Goal: Information Seeking & Learning: Learn about a topic

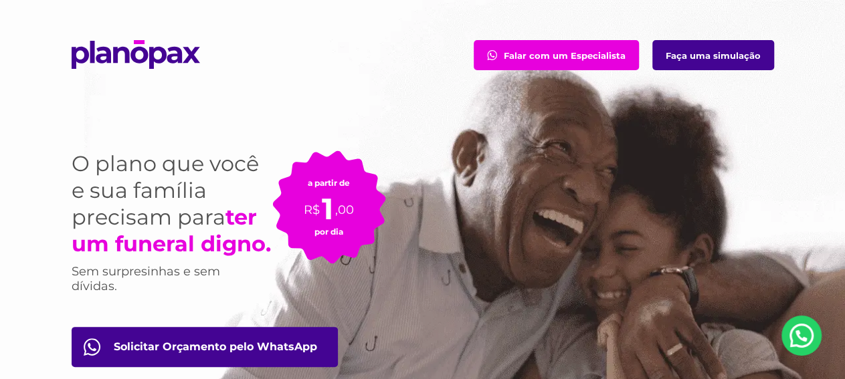
click at [740, 66] on link "Faça uma simulação" at bounding box center [713, 55] width 122 height 30
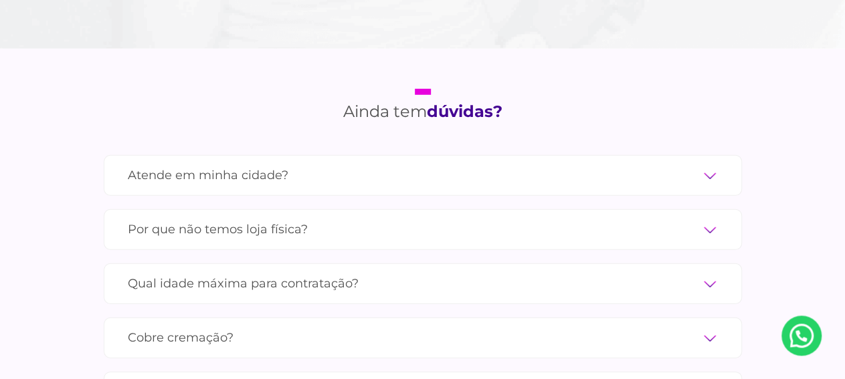
scroll to position [4451, 0]
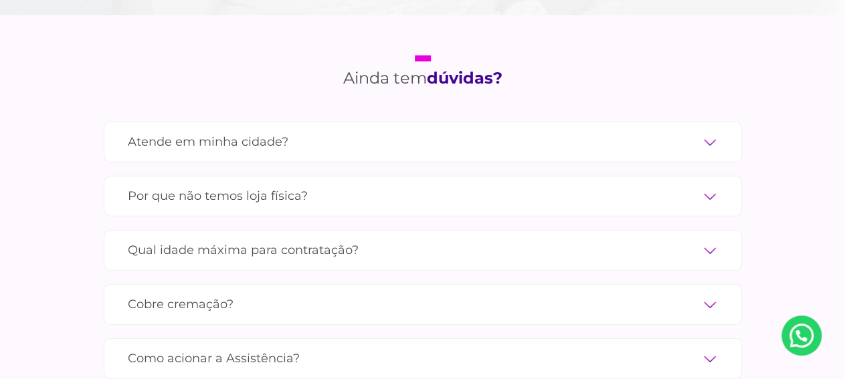
click at [570, 130] on label "Atende em minha cidade?" at bounding box center [423, 141] width 590 height 23
click at [0, 0] on input "Atende em minha cidade?" at bounding box center [0, 0] width 0 height 0
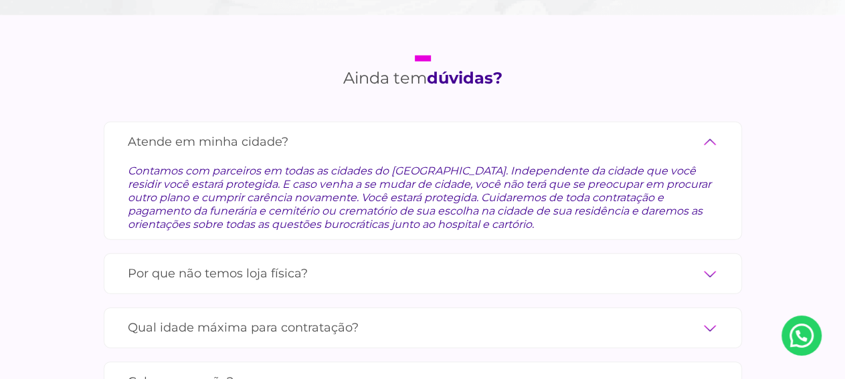
click at [570, 130] on label "Atende em minha cidade?" at bounding box center [423, 141] width 590 height 23
click at [0, 0] on input "Atende em minha cidade?" at bounding box center [0, 0] width 0 height 0
click at [458, 264] on label "Por que não temos loja física?" at bounding box center [423, 273] width 590 height 23
click at [0, 0] on input "Por que não temos loja física?" at bounding box center [0, 0] width 0 height 0
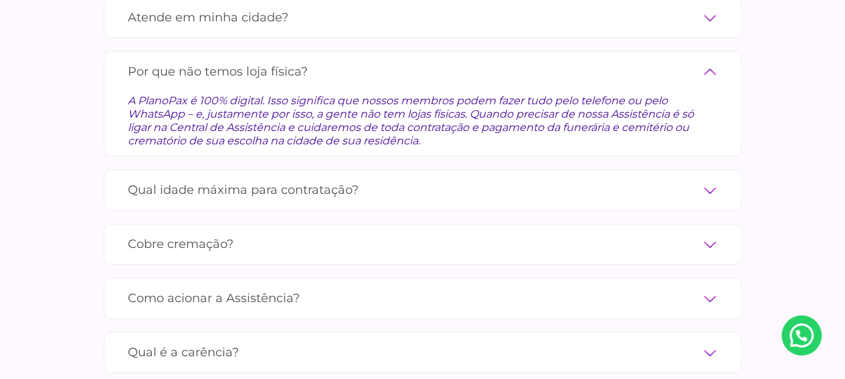
scroll to position [4591, 0]
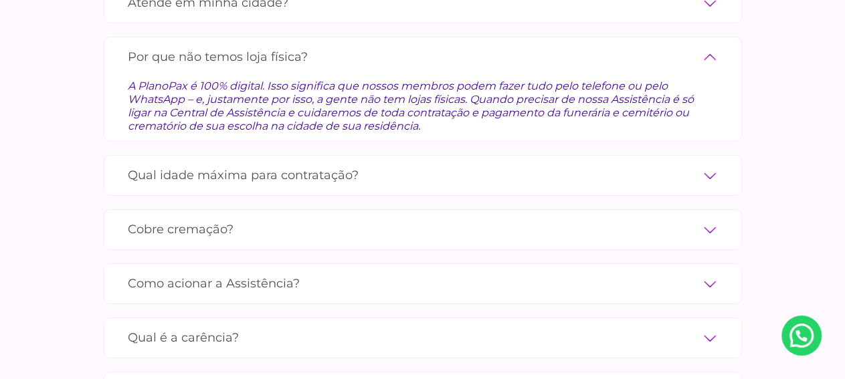
click at [557, 164] on label "Qual idade máxima para contratação?" at bounding box center [423, 175] width 590 height 23
click at [0, 0] on input "Qual idade máxima para contratação?" at bounding box center [0, 0] width 0 height 0
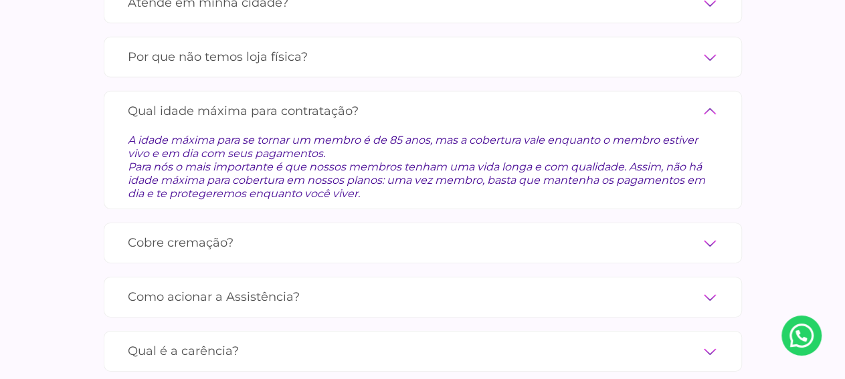
click at [532, 231] on label "Cobre cremação?" at bounding box center [423, 242] width 590 height 23
click at [0, 0] on input "Cobre cremação?" at bounding box center [0, 0] width 0 height 0
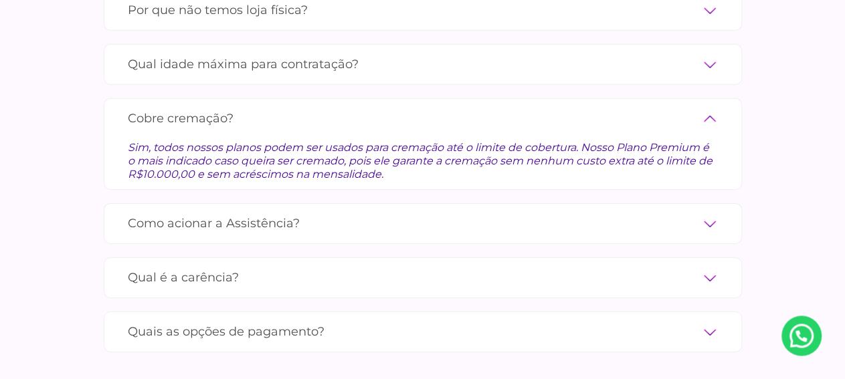
scroll to position [4660, 0]
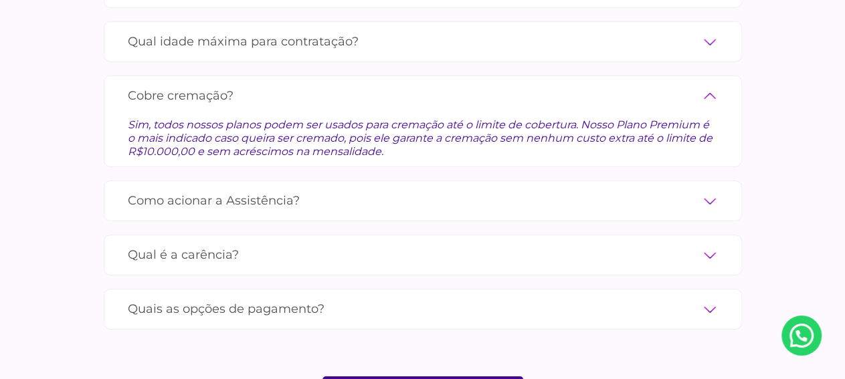
click at [526, 189] on label "Como acionar a Assistência?" at bounding box center [423, 200] width 590 height 23
click at [0, 0] on input "Como acionar a Assistência?" at bounding box center [0, 0] width 0 height 0
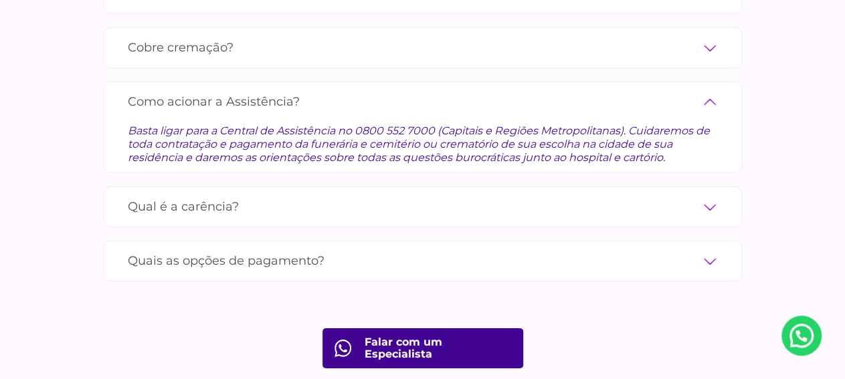
scroll to position [4730, 0]
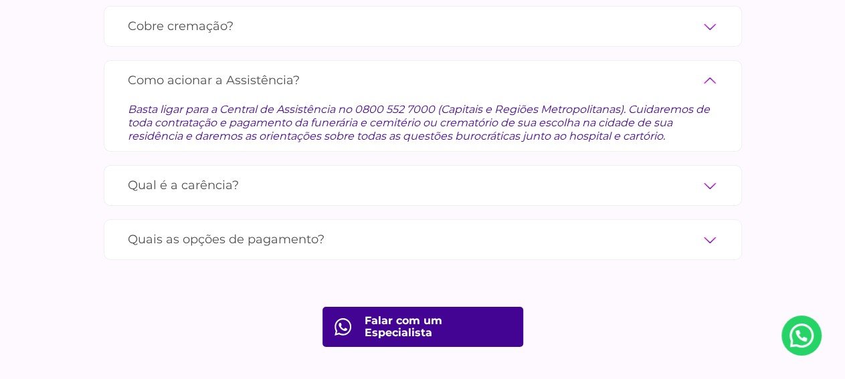
click at [540, 174] on label "Qual é a carência?" at bounding box center [423, 185] width 590 height 23
click at [0, 0] on input "Qual é a carência?" at bounding box center [0, 0] width 0 height 0
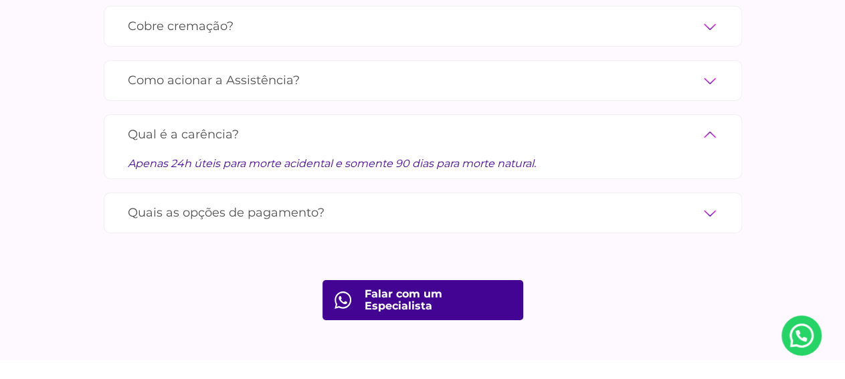
click at [536, 201] on label "Quais as opções de pagamento?" at bounding box center [423, 212] width 590 height 23
click at [0, 0] on input "Quais as opções de pagamento?" at bounding box center [0, 0] width 0 height 0
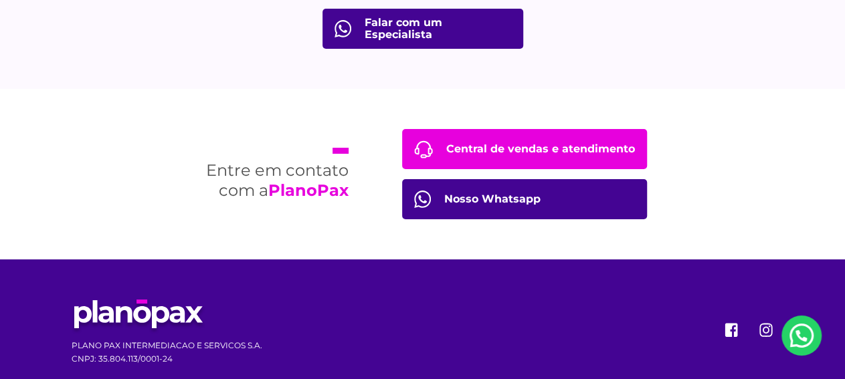
scroll to position [5016, 0]
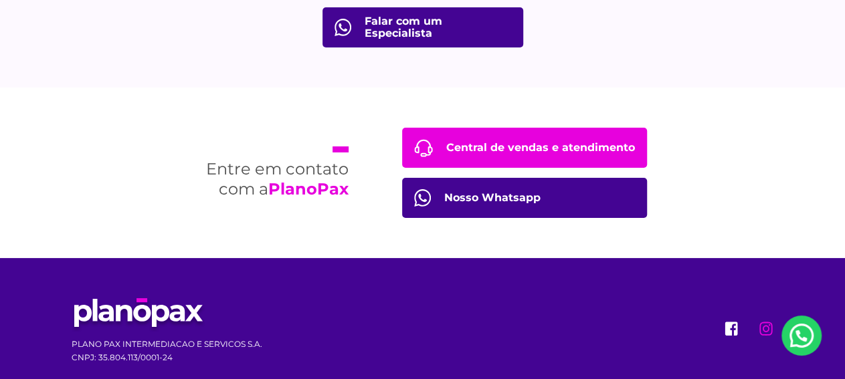
click at [758, 321] on icon "instagram" at bounding box center [766, 329] width 16 height 16
